Goal: Information Seeking & Learning: Find specific fact

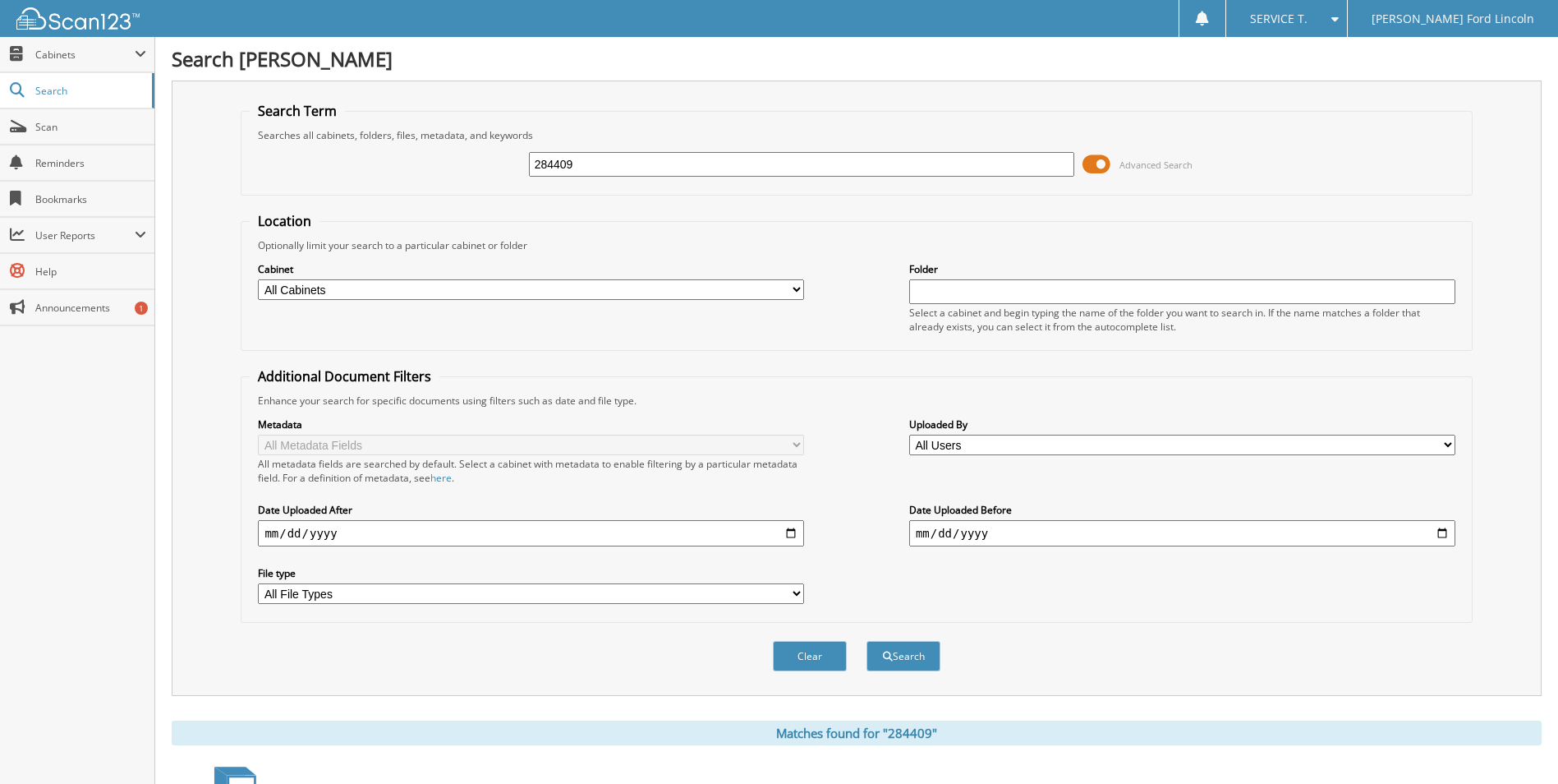
drag, startPoint x: 605, startPoint y: 158, endPoint x: 352, endPoint y: 180, distance: 254.0
click at [352, 180] on div "284409 Advanced Search" at bounding box center [856, 164] width 1213 height 44
type input "3"
type input "283192"
click at [1101, 159] on span at bounding box center [1096, 164] width 28 height 25
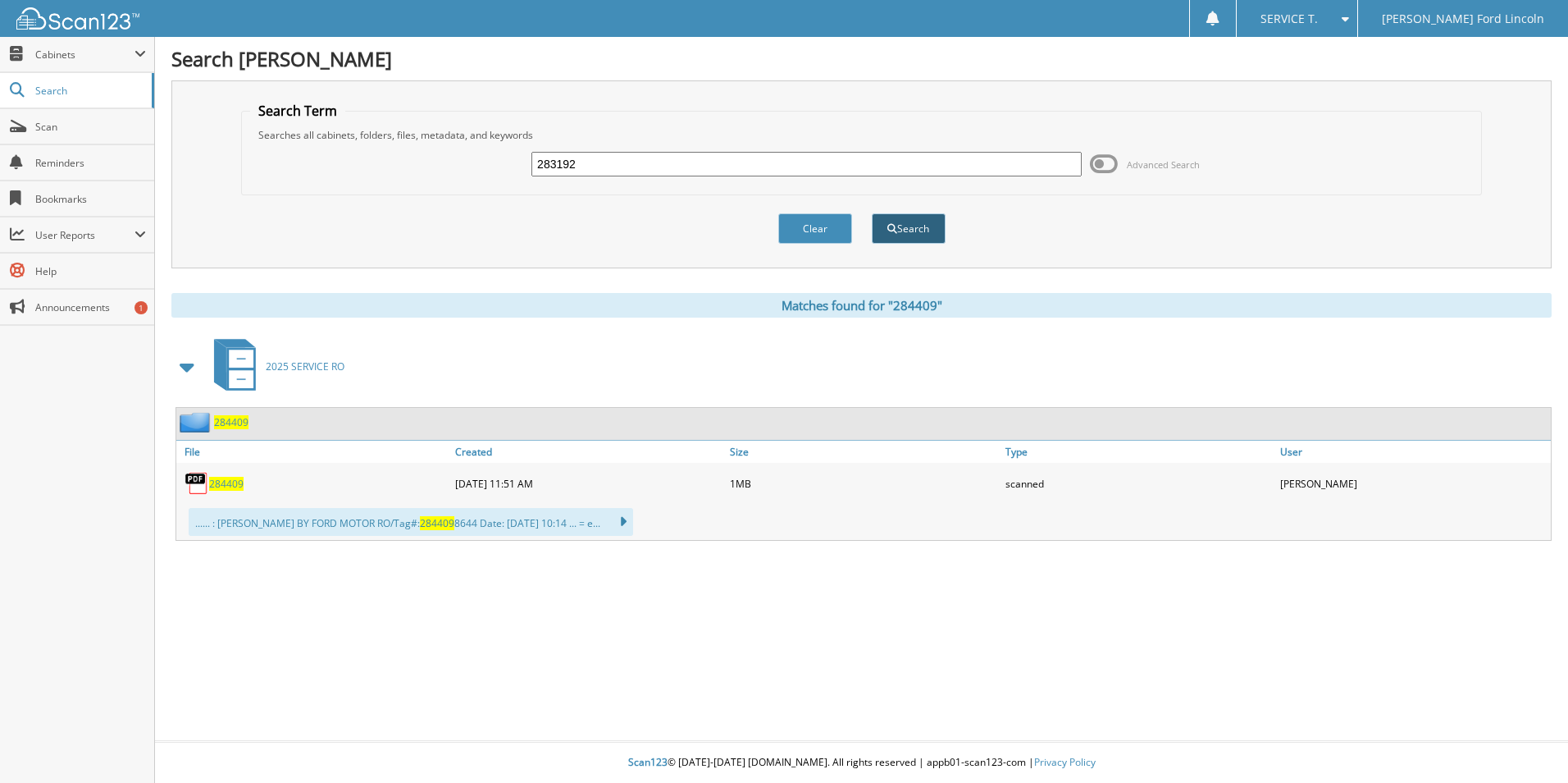
click at [911, 220] on button "Search" at bounding box center [908, 228] width 73 height 30
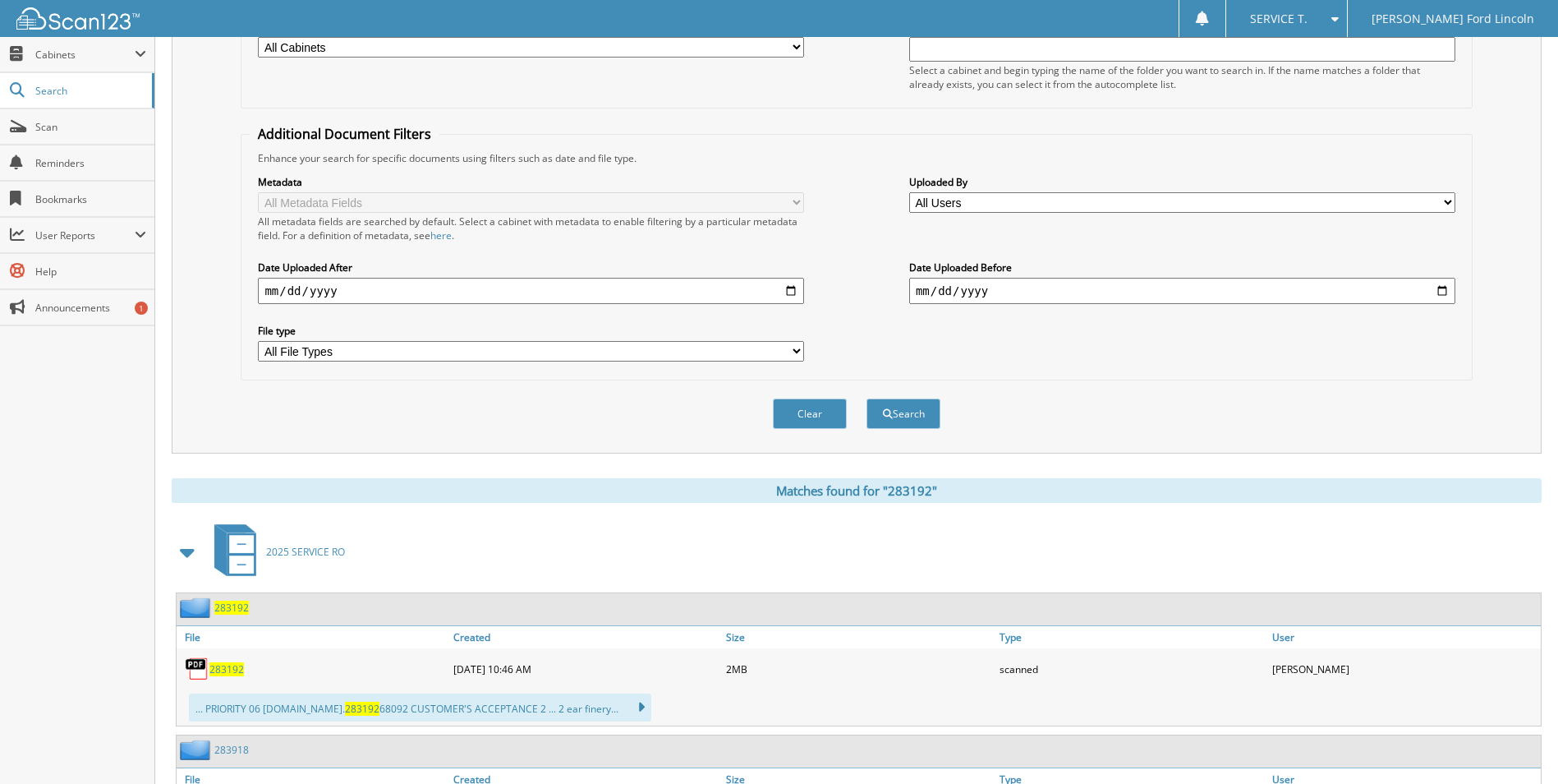
scroll to position [247, 0]
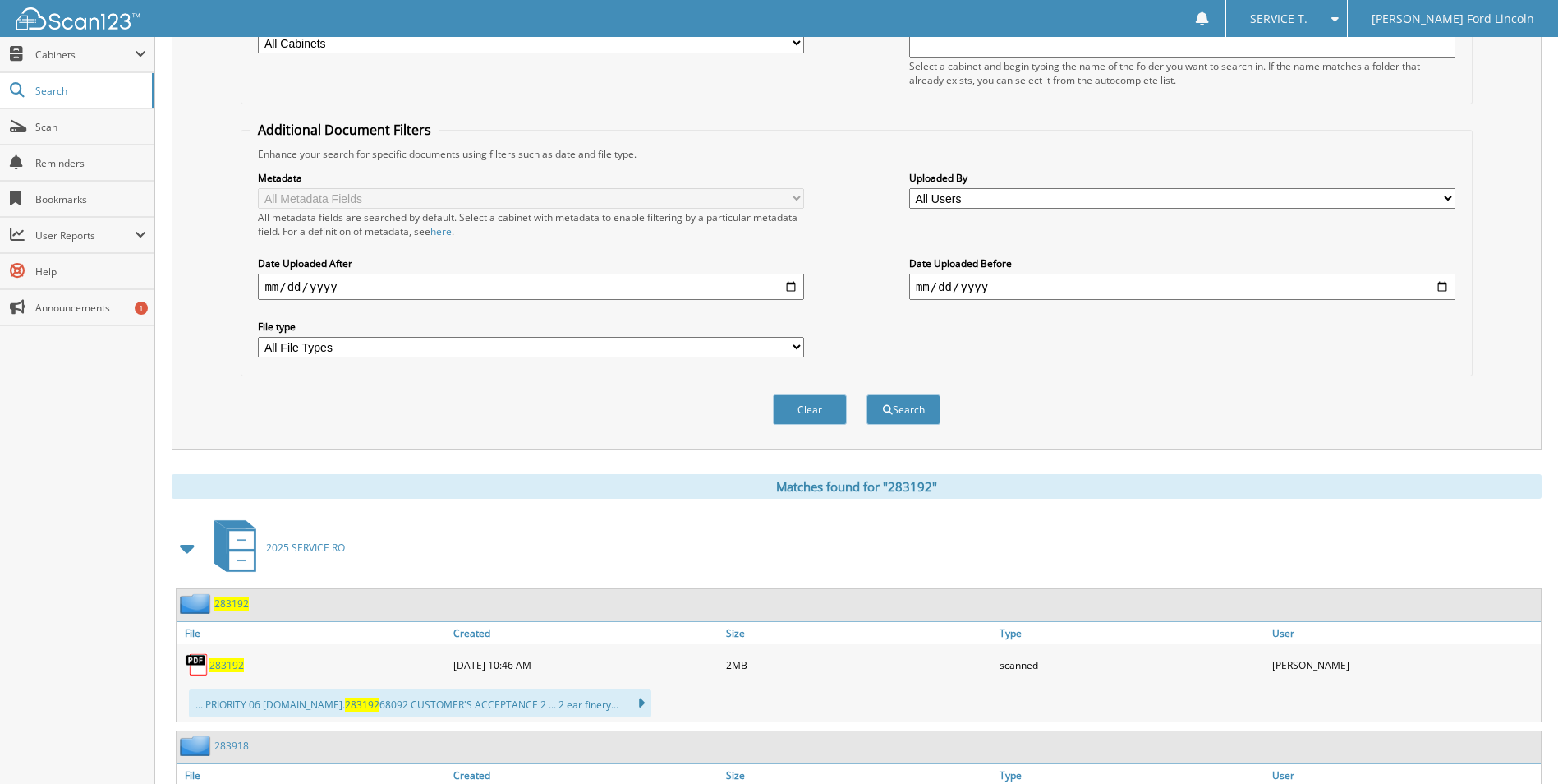
click at [230, 669] on span "283192" at bounding box center [226, 664] width 34 height 14
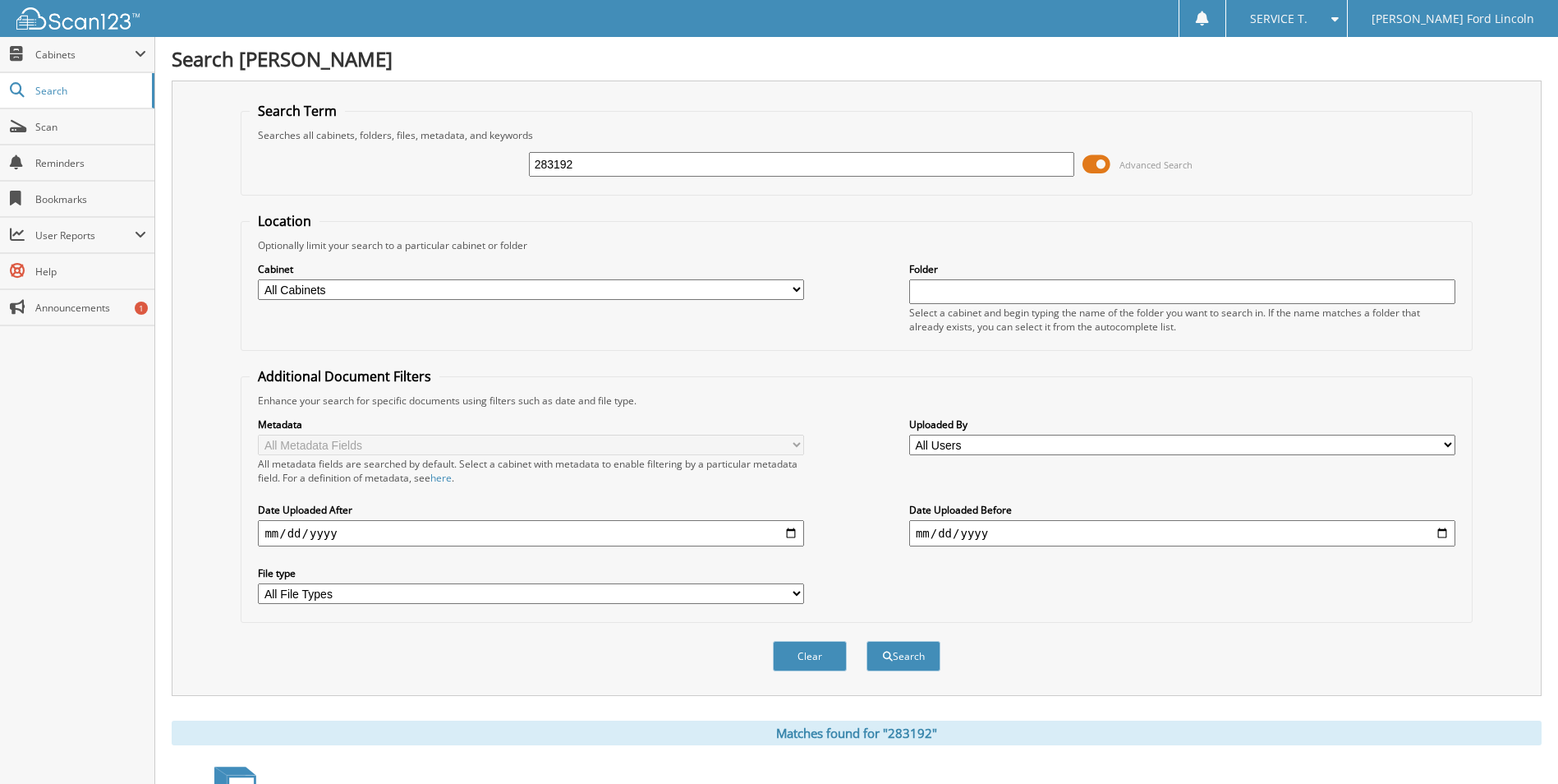
drag, startPoint x: 606, startPoint y: 172, endPoint x: 450, endPoint y: 199, distance: 158.3
click at [450, 199] on form "Search Term Searches all cabinets, folders, files, metadata, and keywords 28319…" at bounding box center [857, 396] width 1231 height 587
type input "282884"
click at [867, 640] on button "Search" at bounding box center [904, 655] width 74 height 30
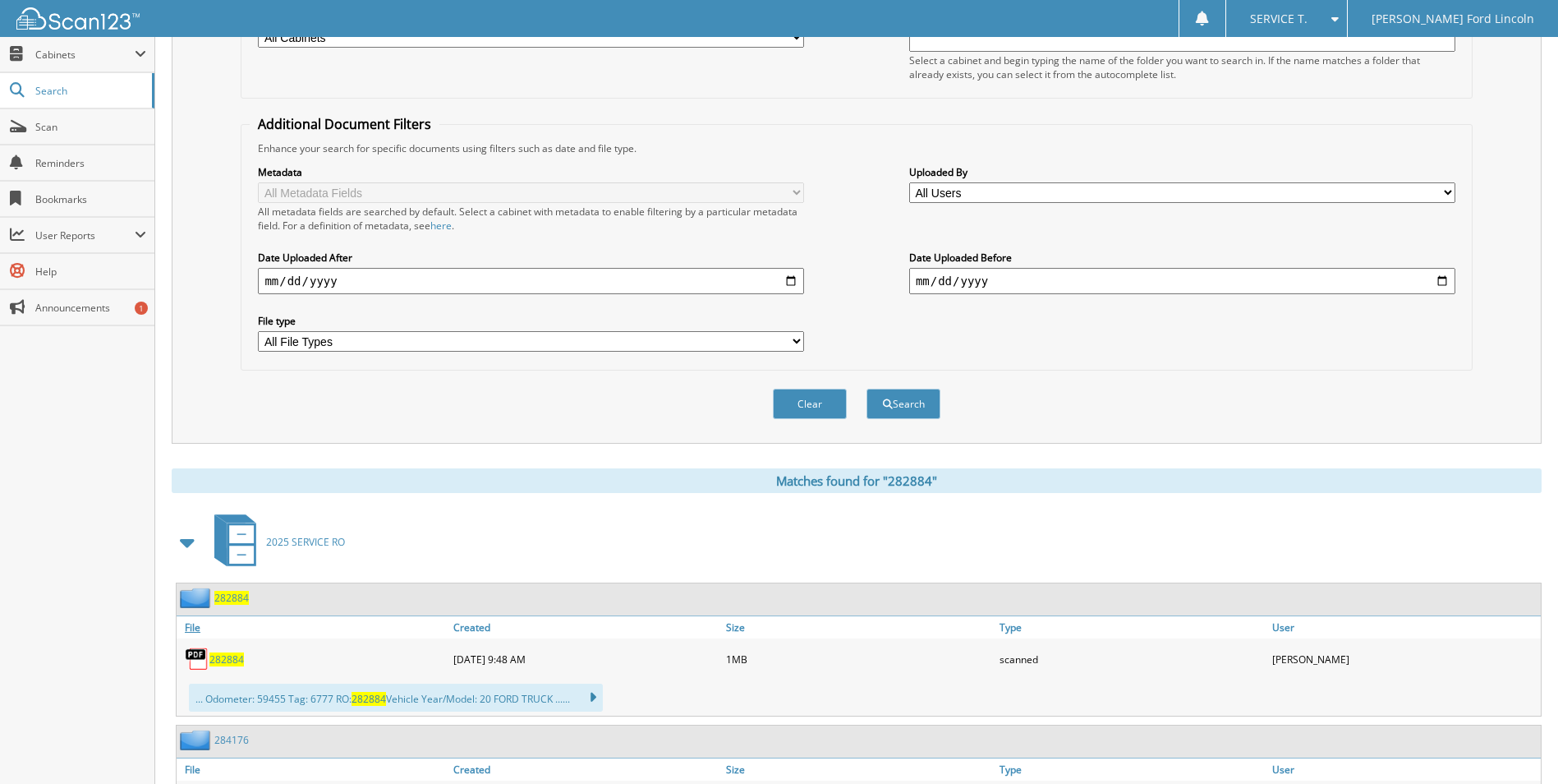
scroll to position [329, 0]
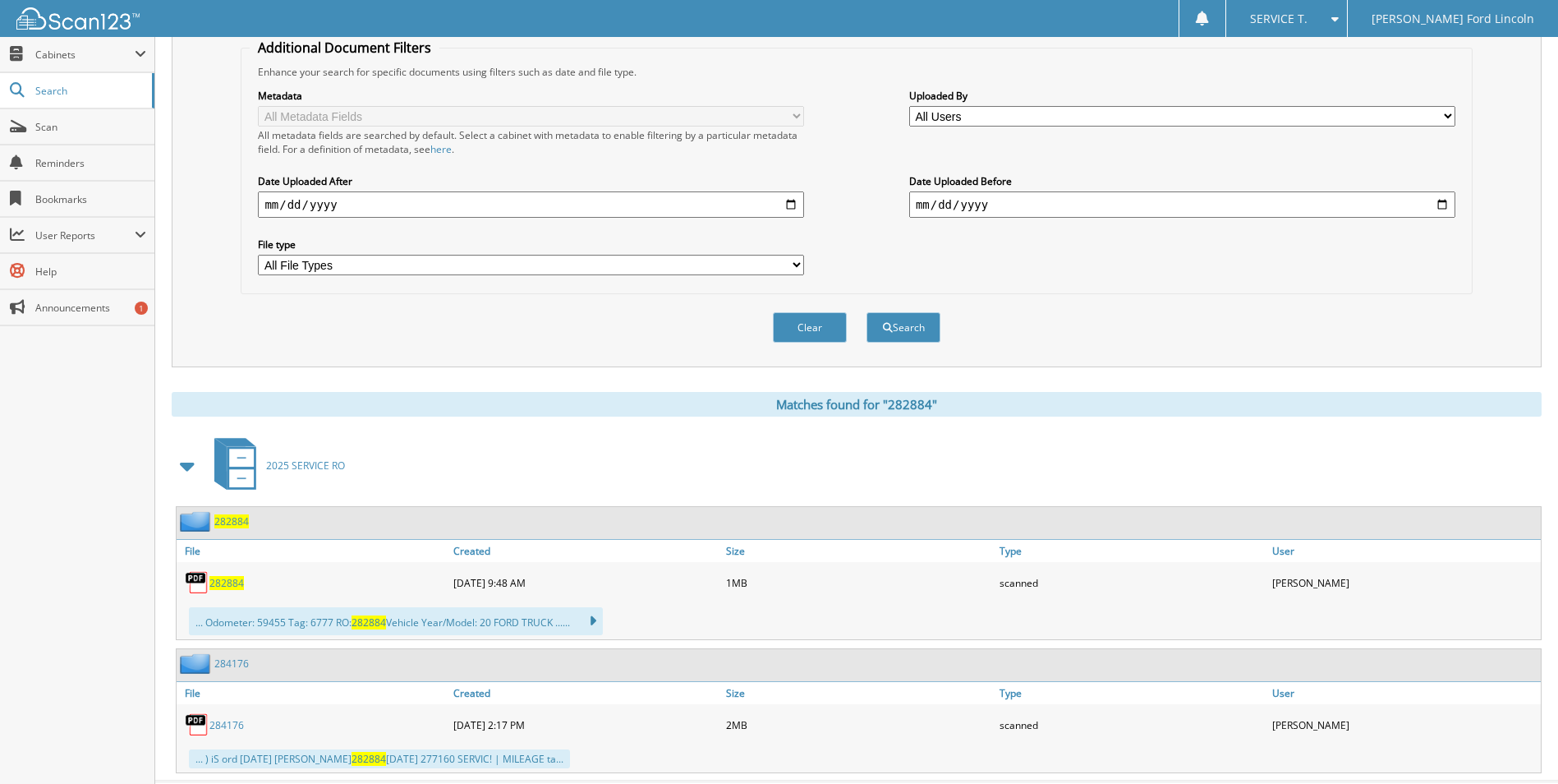
click at [235, 584] on span "282884" at bounding box center [226, 582] width 34 height 14
